Goal: Navigation & Orientation: Find specific page/section

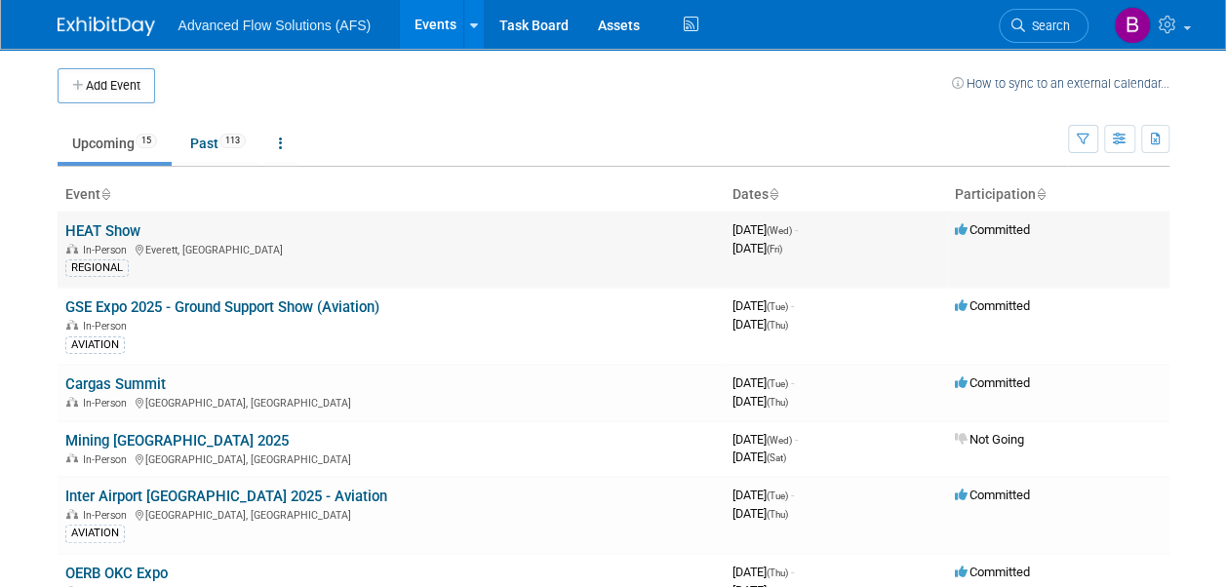
click at [117, 234] on link "HEAT Show" at bounding box center [102, 231] width 75 height 18
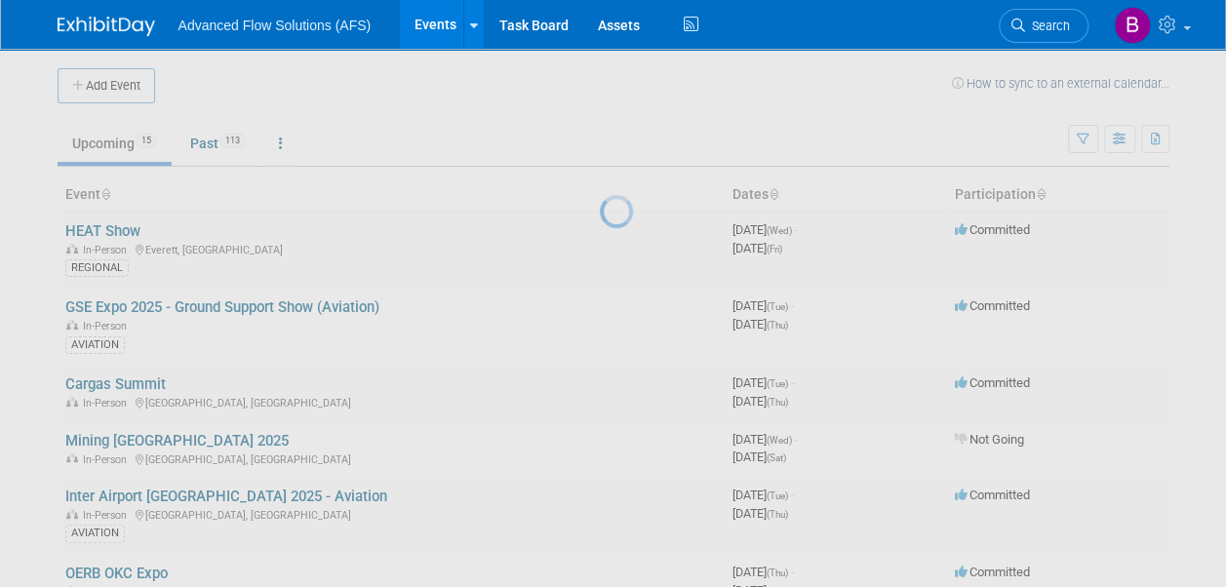
click at [600, 232] on div at bounding box center [613, 293] width 27 height 587
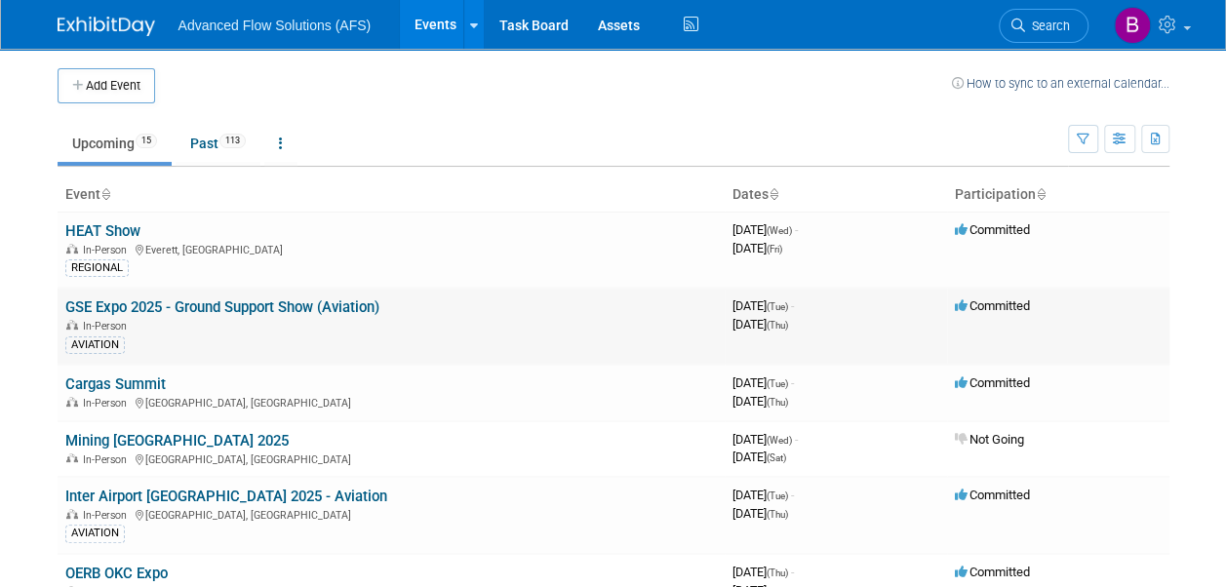
click at [234, 305] on link "GSE Expo 2025 - Ground Support Show (Aviation)" at bounding box center [222, 307] width 314 height 18
click at [123, 236] on link "HEAT Show" at bounding box center [102, 231] width 75 height 18
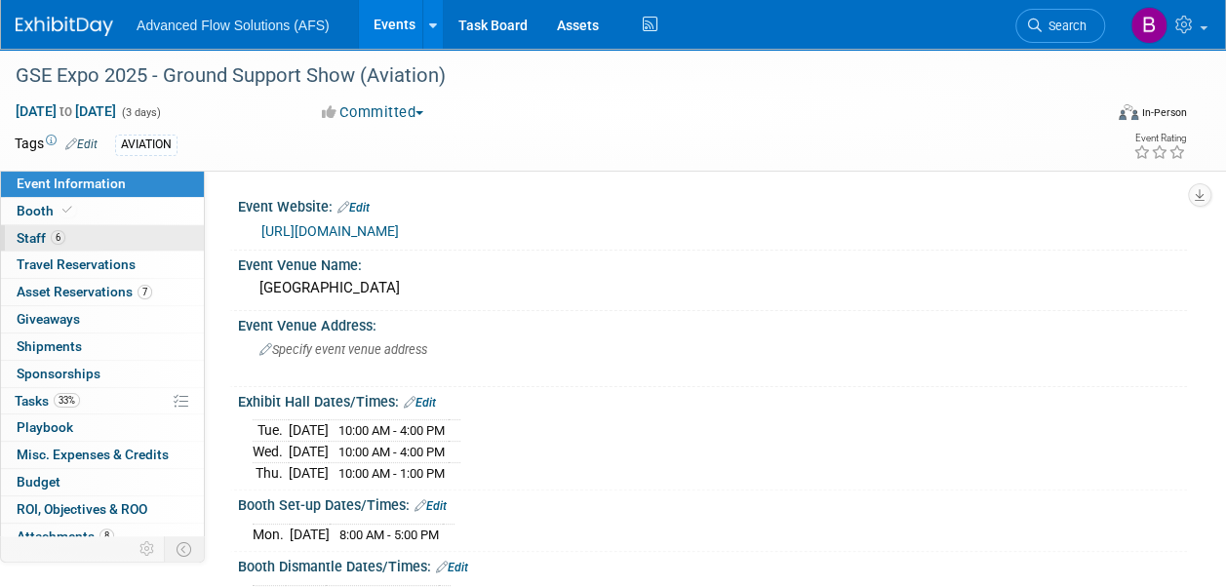
click at [35, 233] on span "Staff 6" at bounding box center [41, 238] width 49 height 16
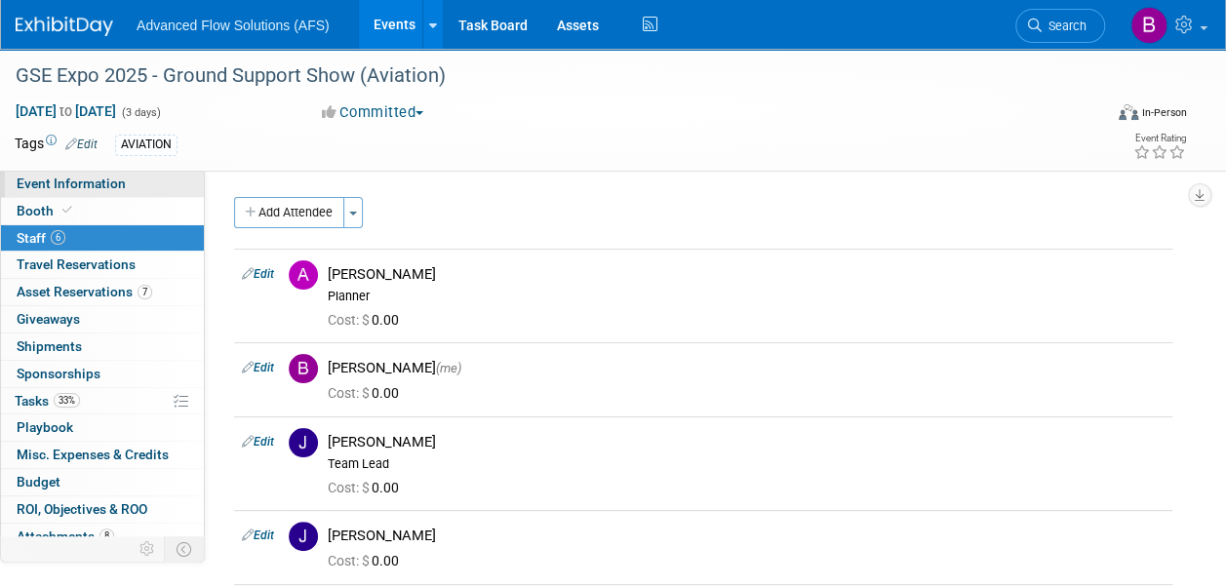
click at [94, 189] on span "Event Information" at bounding box center [71, 184] width 109 height 16
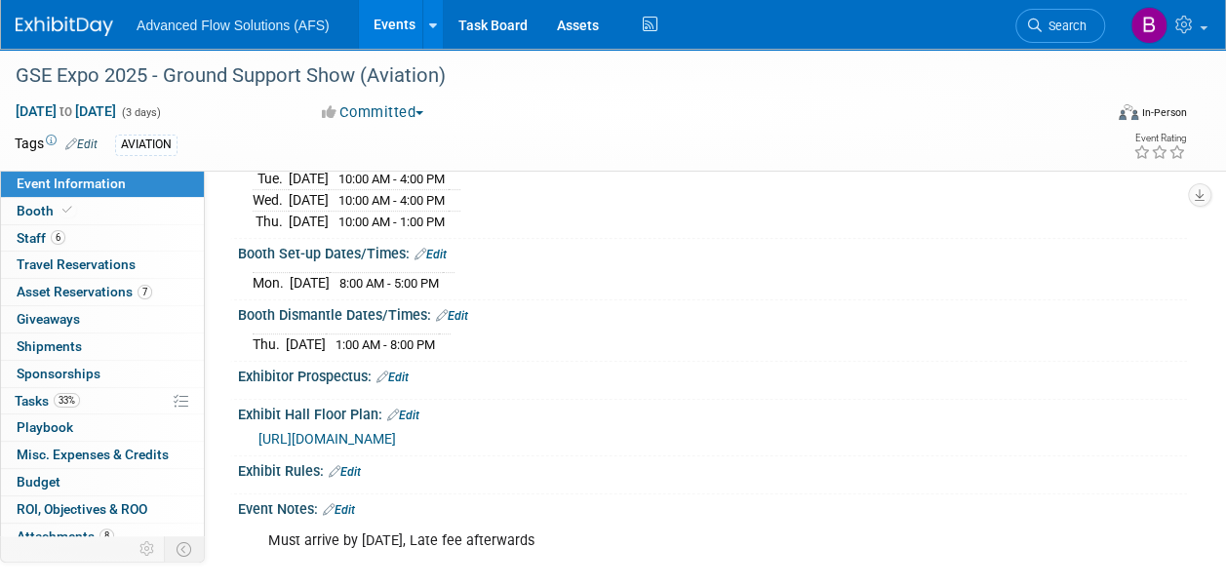
scroll to position [195, 0]
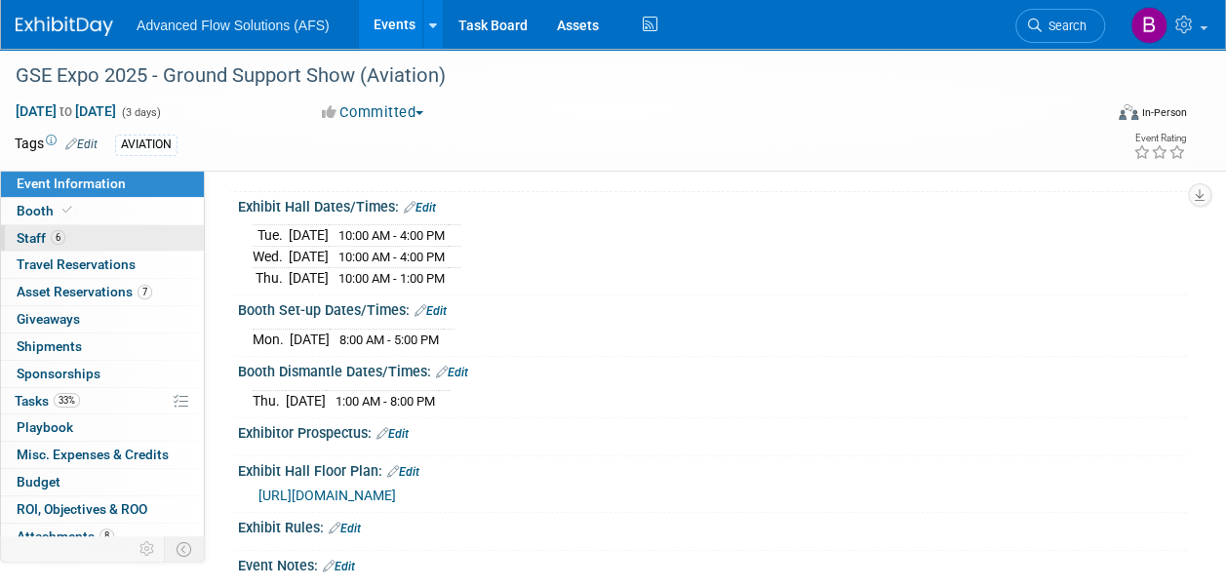
click at [47, 240] on span "Staff 6" at bounding box center [41, 238] width 49 height 16
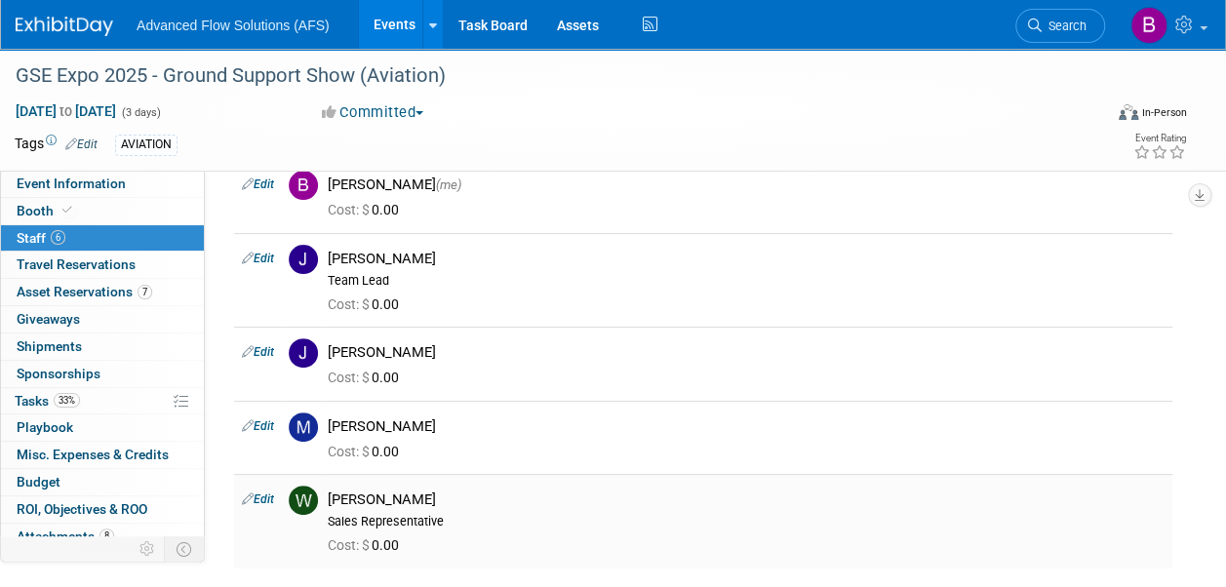
scroll to position [197, 0]
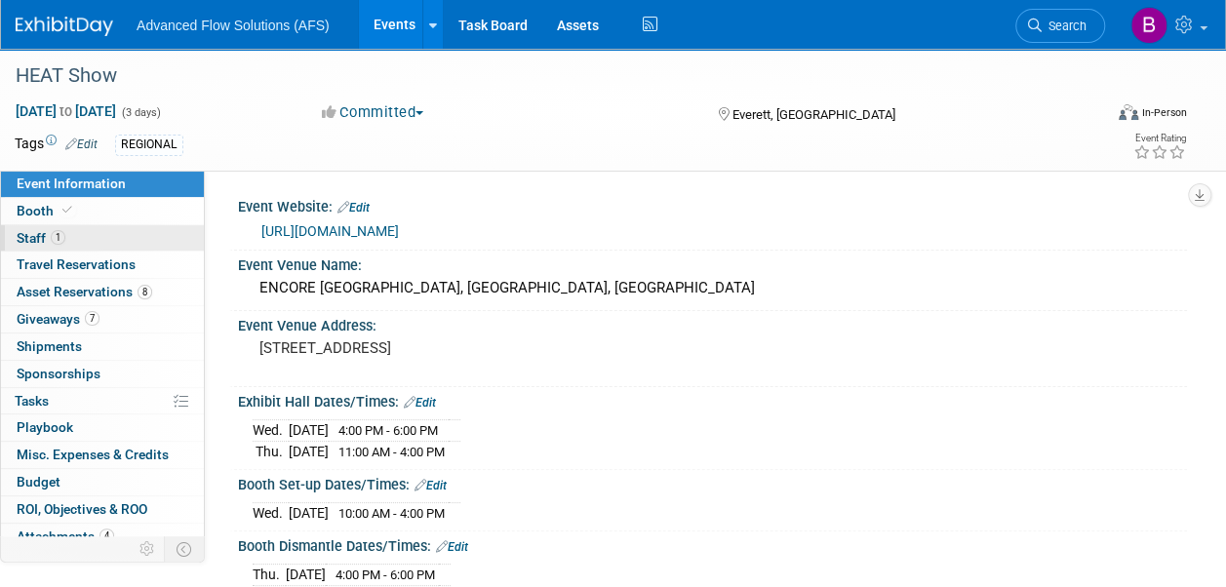
click at [51, 244] on span "Staff 1" at bounding box center [41, 238] width 49 height 16
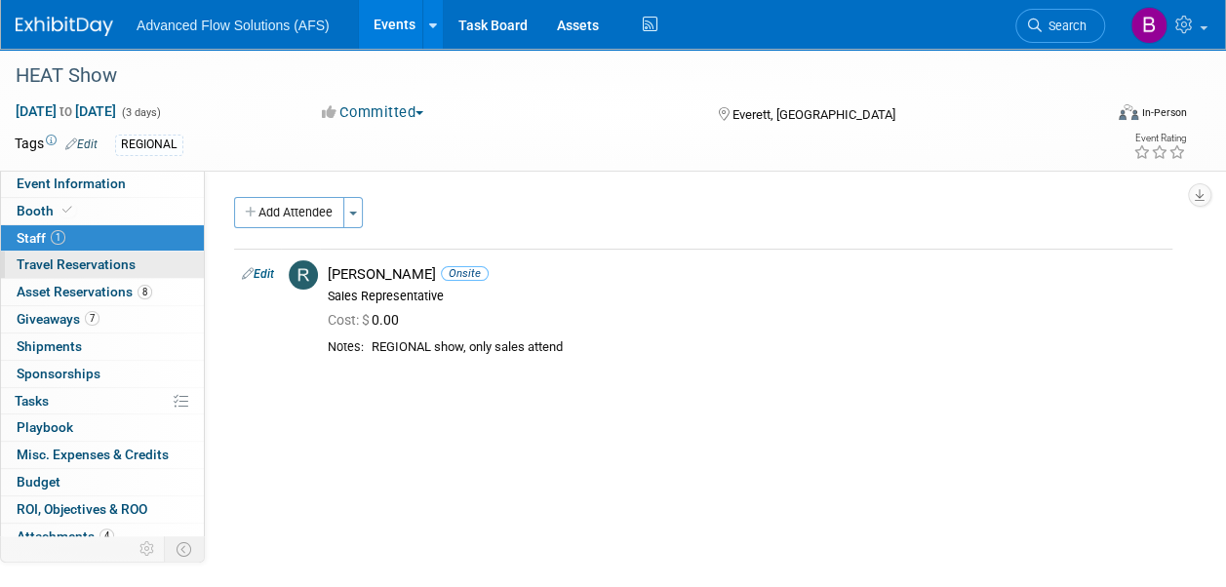
click at [82, 270] on span "Travel Reservations 0" at bounding box center [76, 265] width 119 height 16
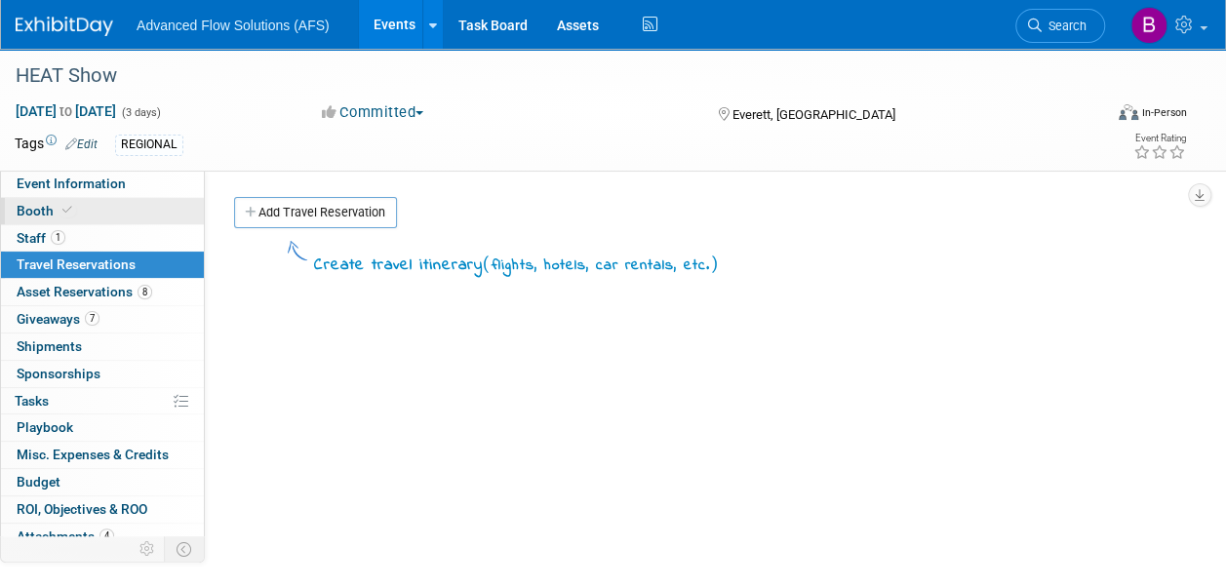
click at [41, 207] on span "Booth" at bounding box center [46, 211] width 59 height 16
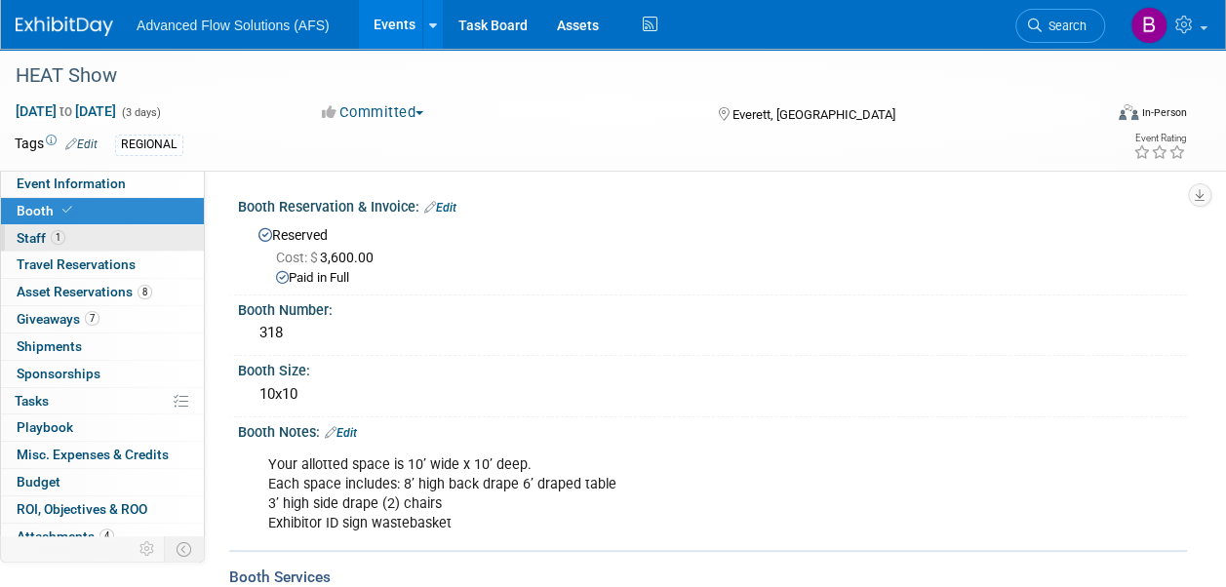
click at [30, 230] on span "Staff 1" at bounding box center [41, 238] width 49 height 16
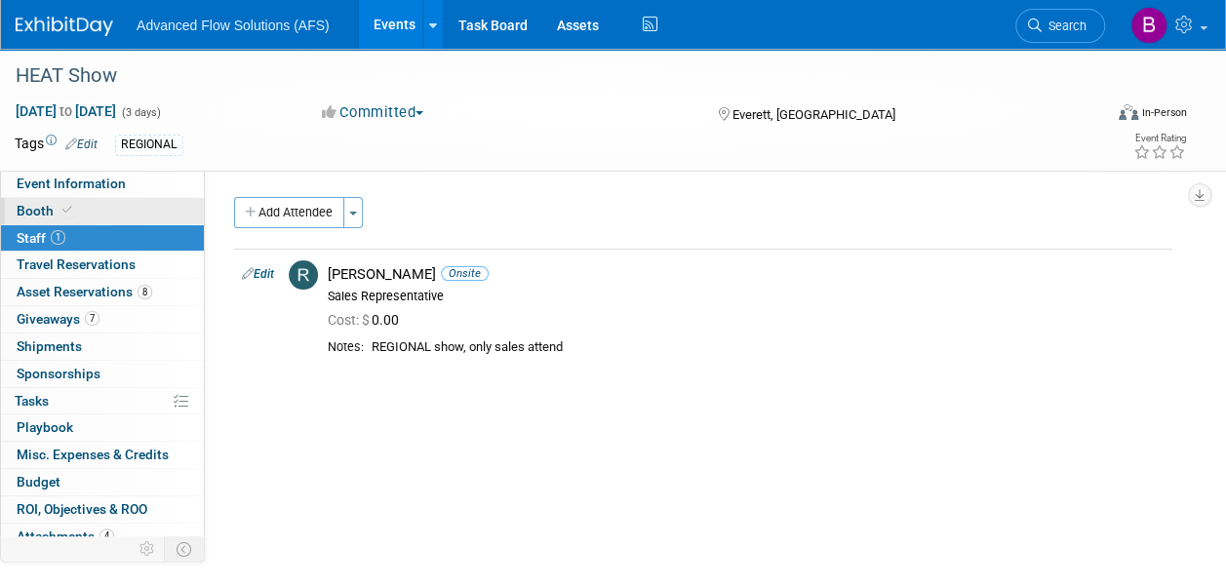
click at [31, 213] on span "Booth" at bounding box center [46, 211] width 59 height 16
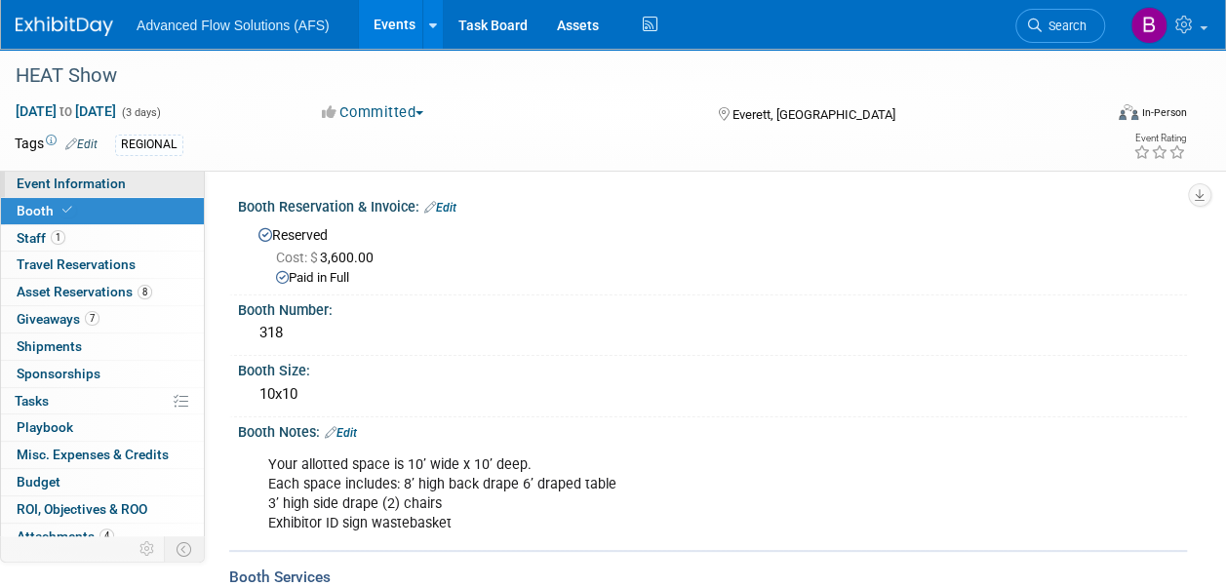
click at [59, 185] on span "Event Information" at bounding box center [71, 184] width 109 height 16
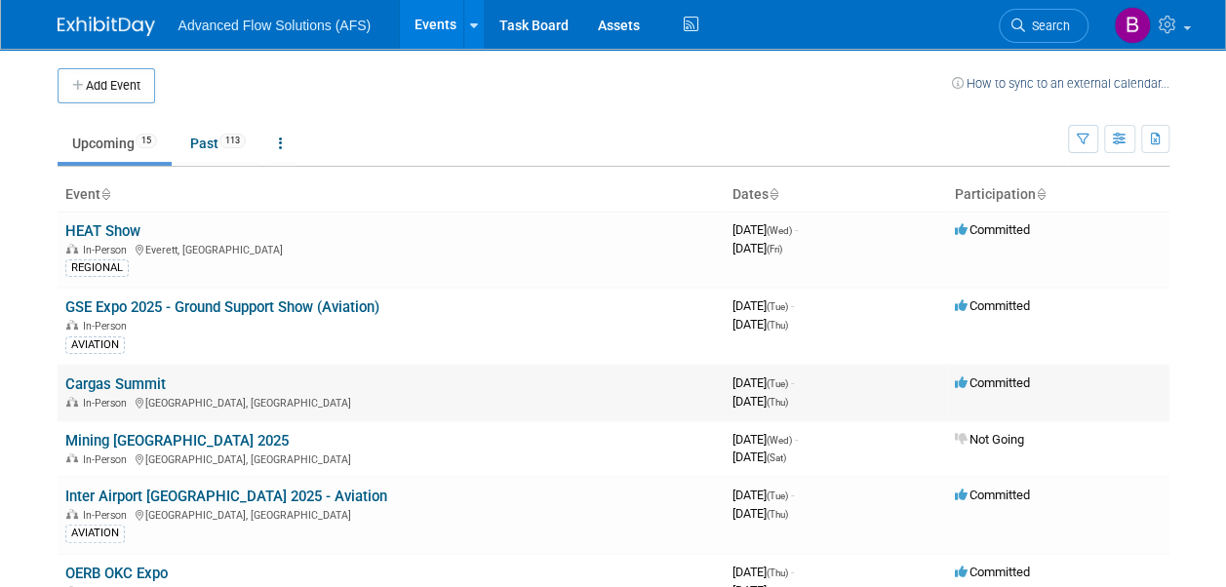
click at [125, 383] on link "Cargas Summit" at bounding box center [115, 384] width 100 height 18
